Goal: Task Accomplishment & Management: Manage account settings

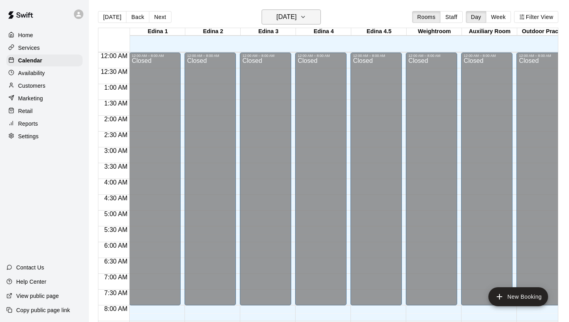
click at [287, 13] on h6 "[DATE]" at bounding box center [287, 16] width 20 height 11
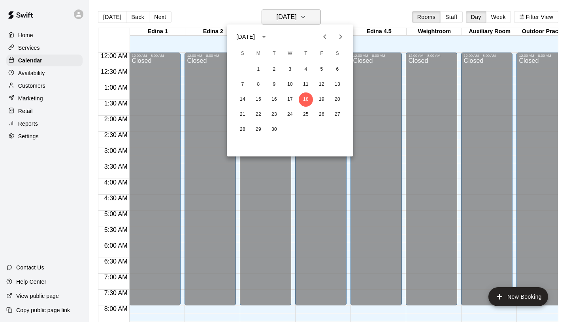
scroll to position [448, 0]
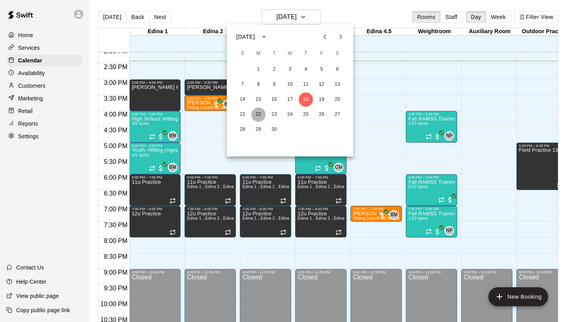
click at [261, 112] on button "22" at bounding box center [258, 115] width 14 height 14
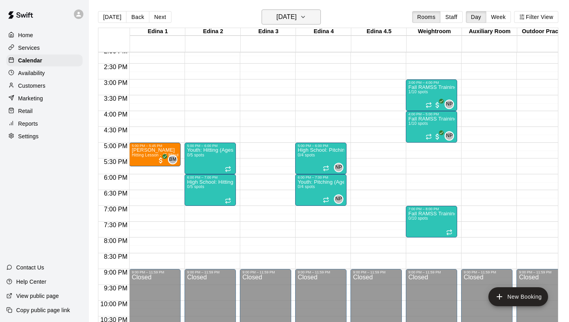
click at [293, 22] on h6 "[DATE]" at bounding box center [287, 16] width 20 height 11
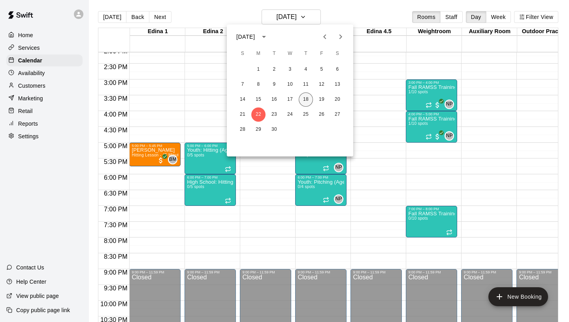
click at [307, 98] on button "18" at bounding box center [306, 100] width 14 height 14
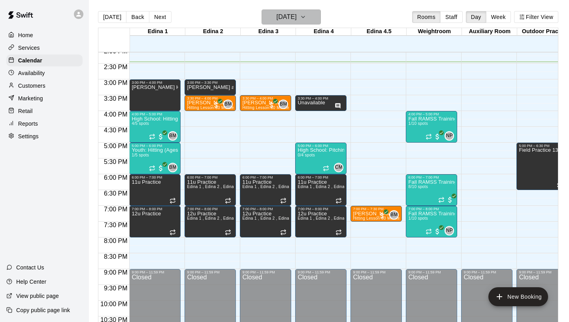
click at [296, 16] on h6 "[DATE]" at bounding box center [287, 16] width 20 height 11
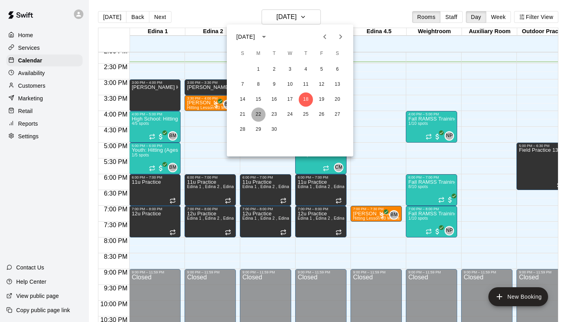
click at [258, 113] on button "22" at bounding box center [258, 115] width 14 height 14
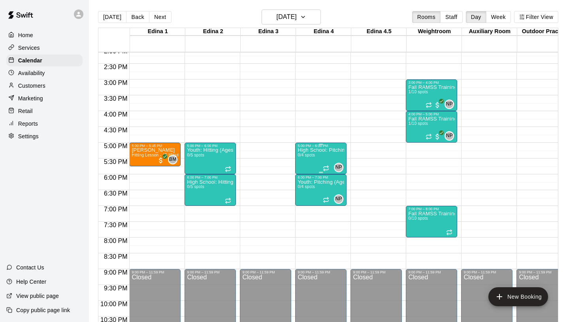
click at [319, 154] on div "High School: Pitching (Ages 14U-18U) 0/4 spots" at bounding box center [321, 309] width 47 height 322
click at [304, 172] on img "edit" at bounding box center [306, 174] width 9 height 9
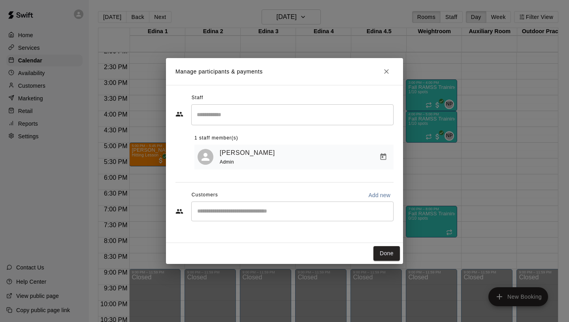
click at [246, 117] on input "Search staff" at bounding box center [292, 115] width 195 height 14
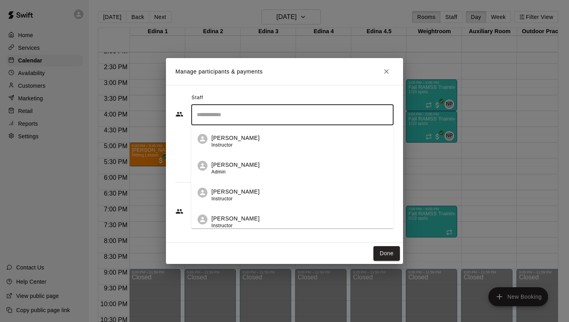
click at [190, 172] on div "Staff ​ [PERSON_NAME] Instructor [PERSON_NAME] Admin [PERSON_NAME] Instructor […" at bounding box center [285, 160] width 218 height 137
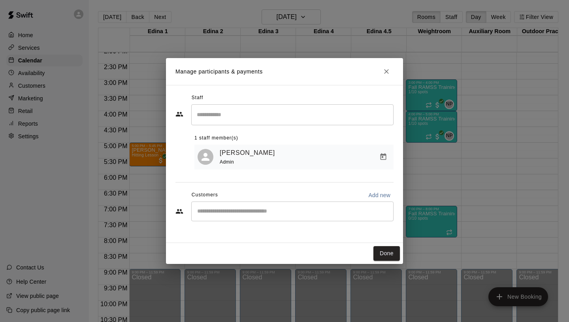
click at [231, 212] on input "Start typing to search customers..." at bounding box center [292, 212] width 195 height 8
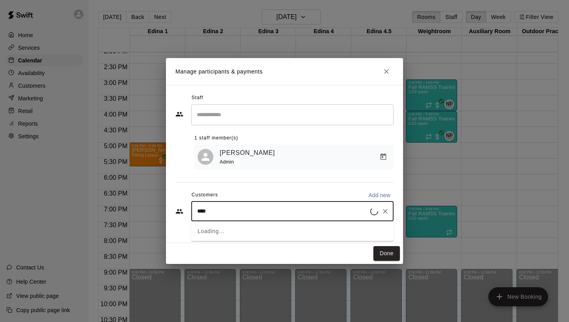
type input "*****"
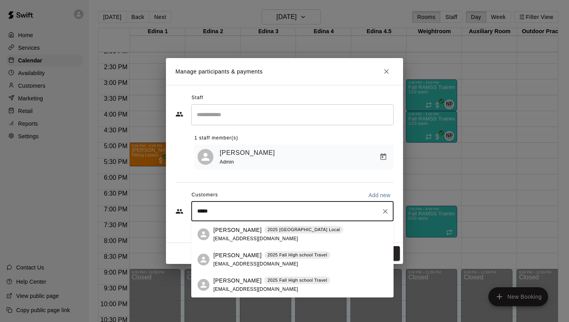
click at [234, 255] on p "[PERSON_NAME]" at bounding box center [238, 255] width 48 height 8
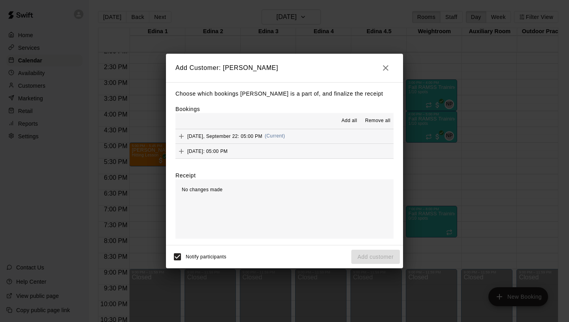
click at [283, 135] on span "(Current)" at bounding box center [275, 136] width 21 height 6
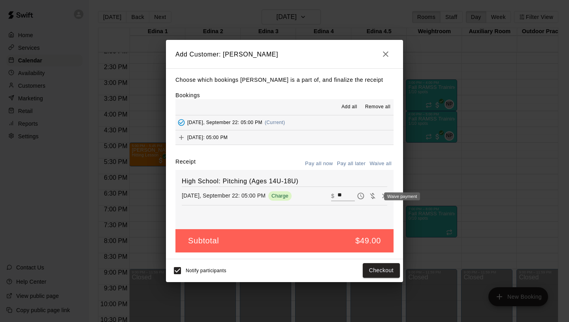
click at [374, 196] on icon "Waive payment" at bounding box center [373, 196] width 8 height 8
type input "*"
click at [382, 265] on button "Add customer" at bounding box center [375, 270] width 49 height 15
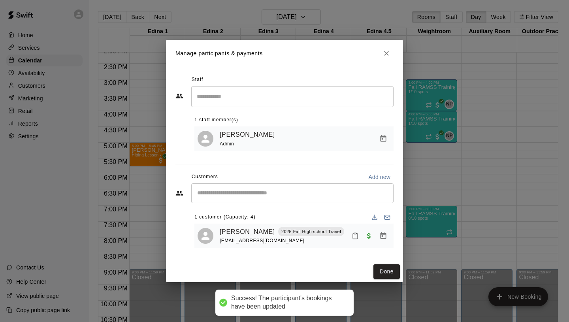
click at [387, 53] on icon "Close" at bounding box center [386, 53] width 5 height 5
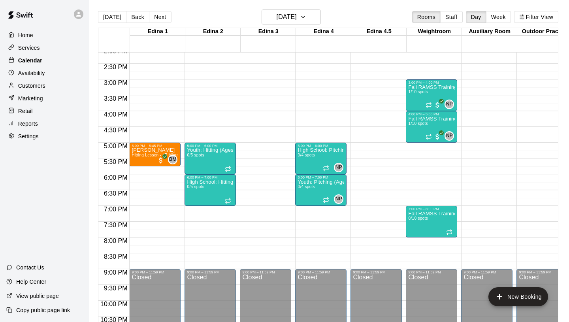
click at [66, 58] on div "Calendar" at bounding box center [44, 61] width 76 height 12
